Goal: Transaction & Acquisition: Subscribe to service/newsletter

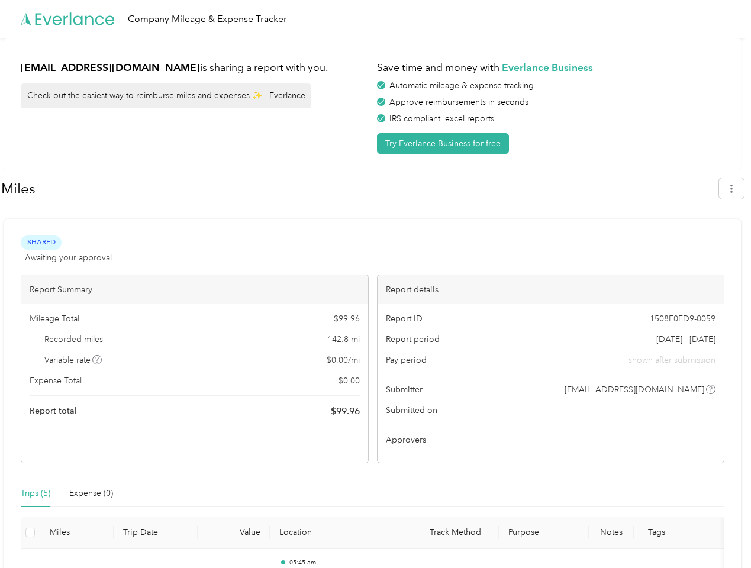
click at [377, 284] on div "Report details" at bounding box center [550, 289] width 347 height 29
click at [375, 19] on div "Company Mileage & Expense Tracker" at bounding box center [372, 19] width 745 height 38
click at [445, 143] on button "Try Everlance Business for free" at bounding box center [443, 143] width 132 height 21
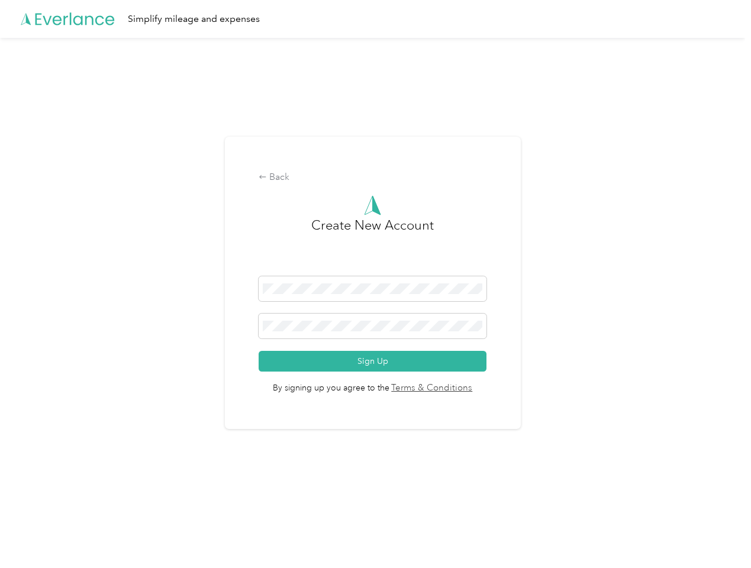
click at [359, 189] on div "Back Create New Account Sign Up By signing up you agree to the Terms & Conditio…" at bounding box center [373, 283] width 296 height 293
click at [737, 188] on div "Back Create New Account Sign Up By signing up you agree to the Terms & Conditio…" at bounding box center [372, 288] width 745 height 500
click at [98, 360] on div "Back Create New Account Sign Up By signing up you agree to the Terms & Conditio…" at bounding box center [372, 288] width 745 height 500
click at [466, 389] on link "Terms & Conditions" at bounding box center [430, 389] width 83 height 14
click at [35, 493] on div "Back Create New Account Sign Up By signing up you agree to the Terms & Conditio…" at bounding box center [372, 288] width 745 height 500
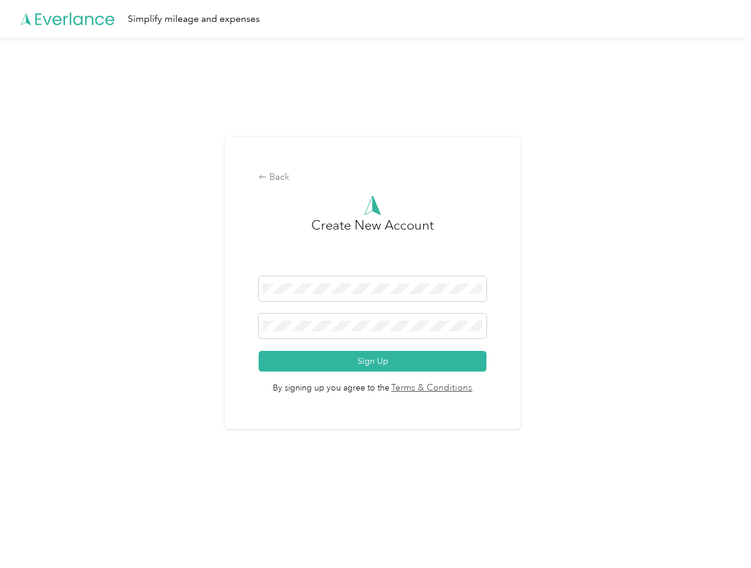
click at [91, 493] on div "Back Create New Account Sign Up By signing up you agree to the Terms & Conditio…" at bounding box center [372, 288] width 745 height 500
click at [30, 532] on div "Back Create New Account Sign Up By signing up you agree to the Terms & Conditio…" at bounding box center [372, 288] width 745 height 500
